Goal: Obtain resource: Obtain resource

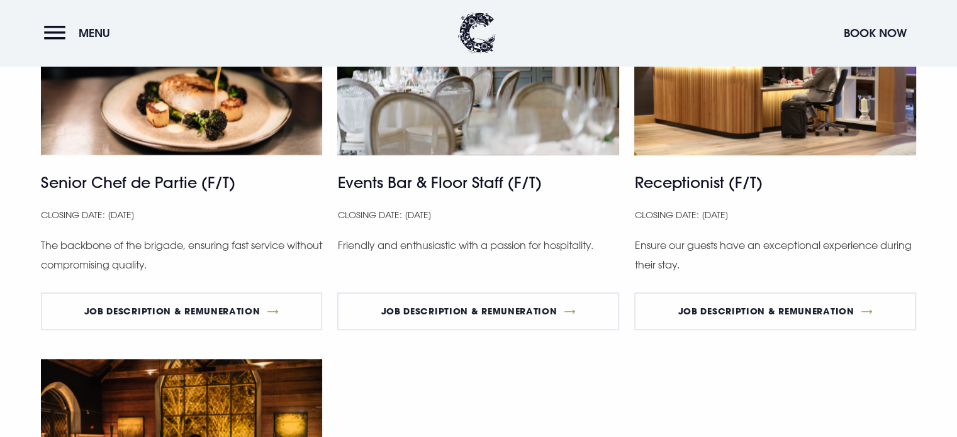
scroll to position [818, 0]
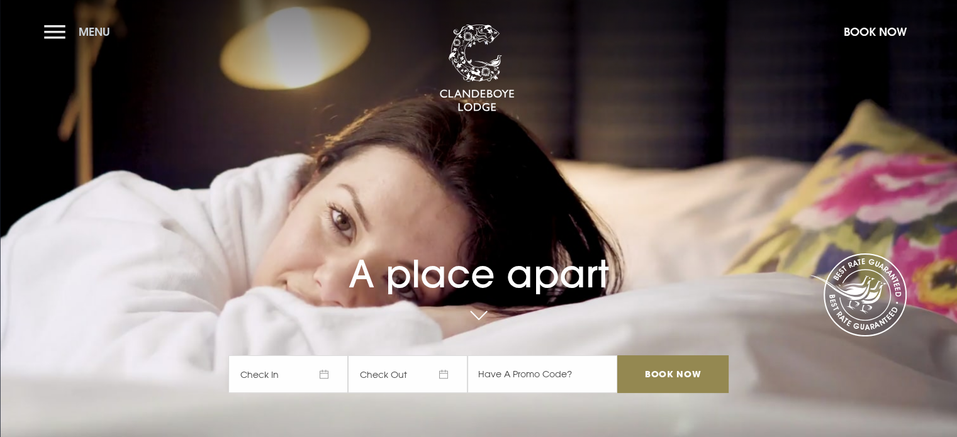
click at [55, 29] on button "Menu" at bounding box center [80, 31] width 72 height 27
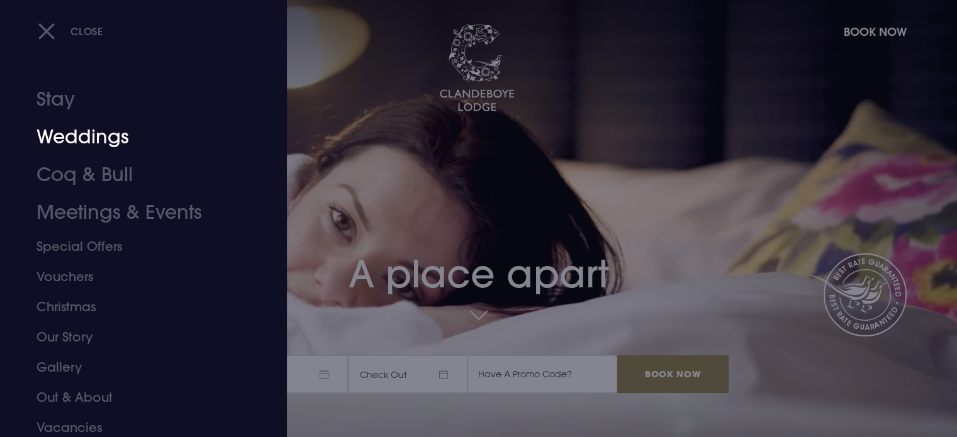
click at [81, 140] on link "Weddings" at bounding box center [136, 137] width 199 height 38
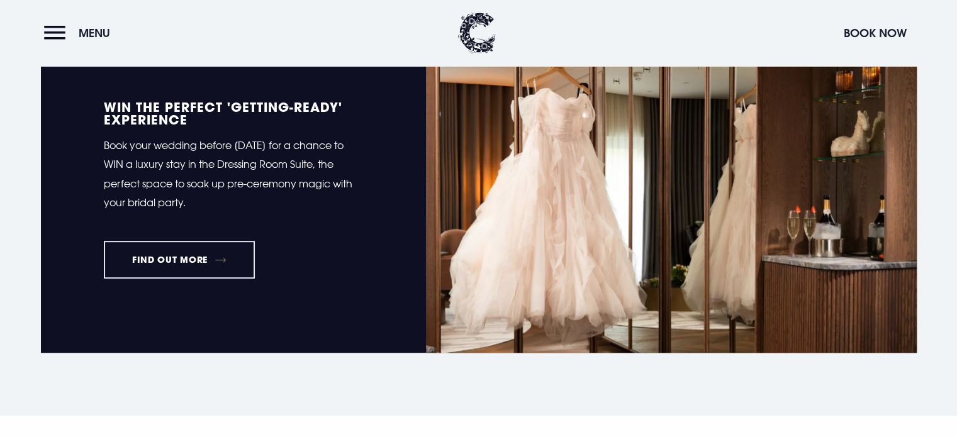
scroll to position [504, 0]
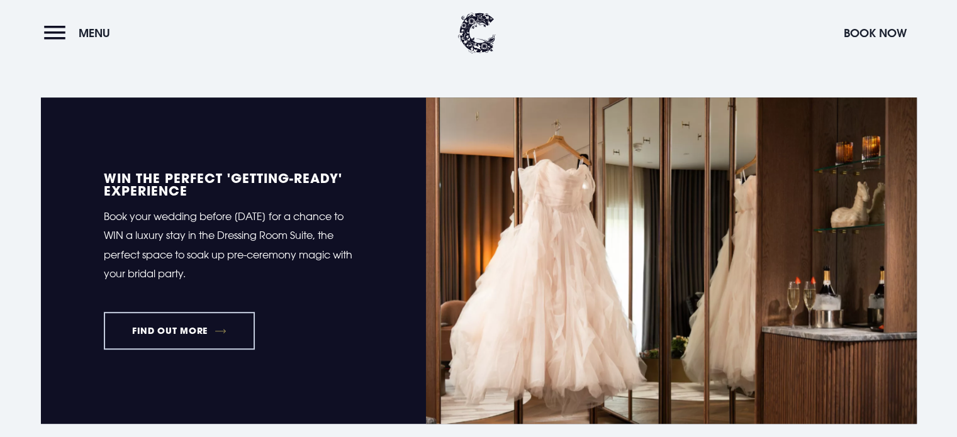
click at [201, 336] on link "FIND OUT MORE" at bounding box center [180, 331] width 152 height 38
